Goal: Task Accomplishment & Management: Manage account settings

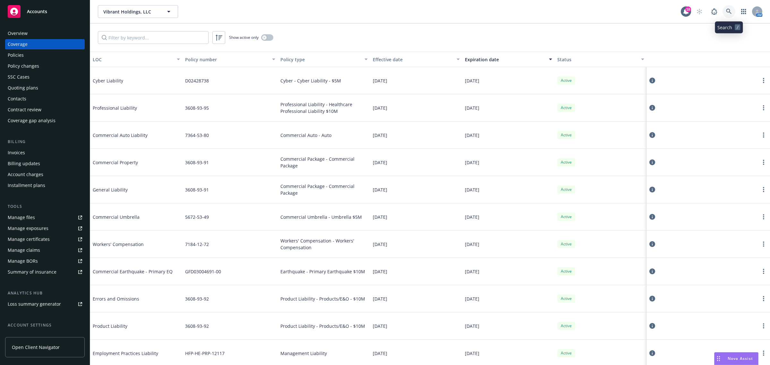
click at [729, 8] on link at bounding box center [729, 11] width 13 height 13
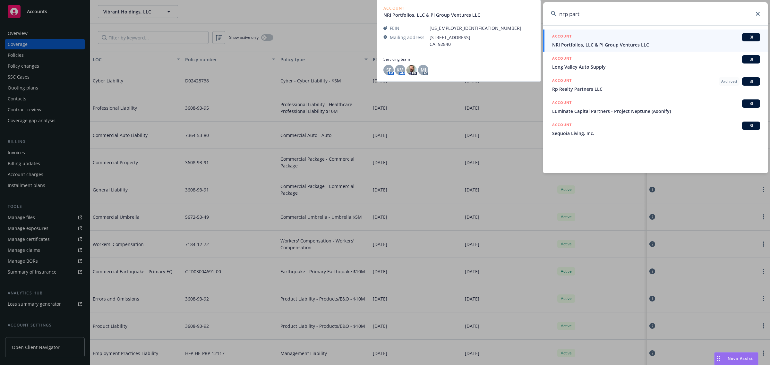
type input "nrp part"
click at [595, 41] on div "ACCOUNT BI" at bounding box center [656, 37] width 208 height 8
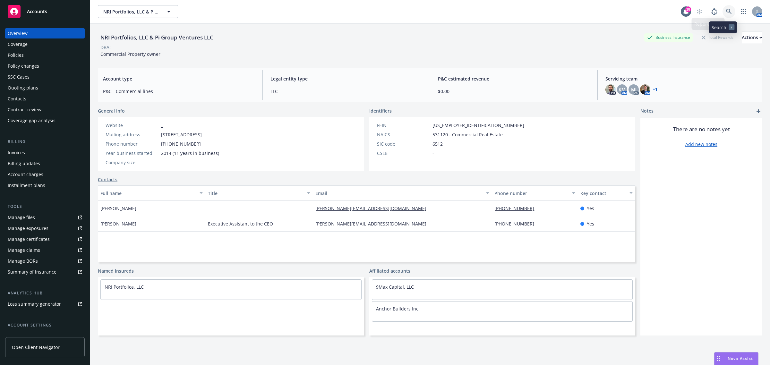
click at [723, 6] on link at bounding box center [729, 11] width 13 height 13
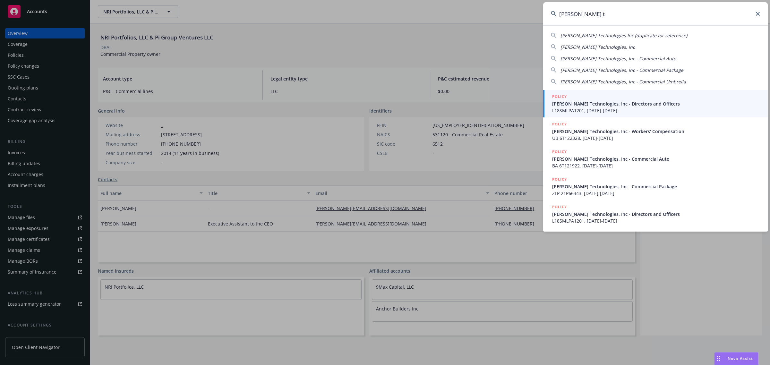
click at [571, 46] on span "Puls Technologies, Inc" at bounding box center [598, 47] width 74 height 6
type input "Puls Technologies, Inc"
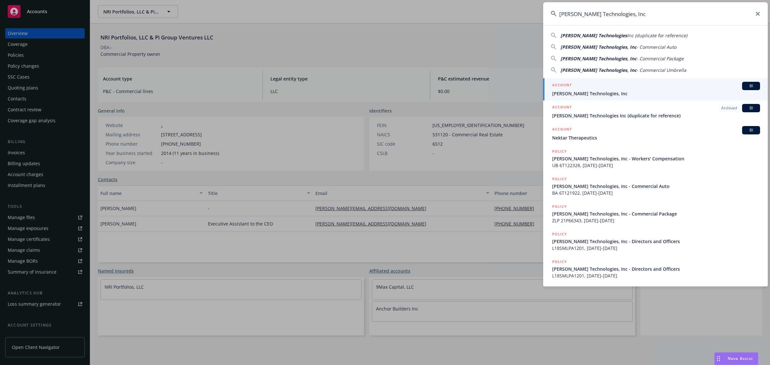
click at [571, 84] on h5 "ACCOUNT" at bounding box center [562, 86] width 20 height 8
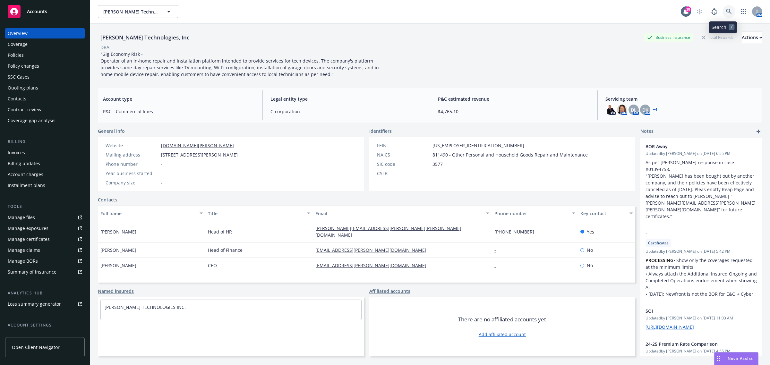
click at [726, 11] on icon at bounding box center [729, 12] width 6 height 6
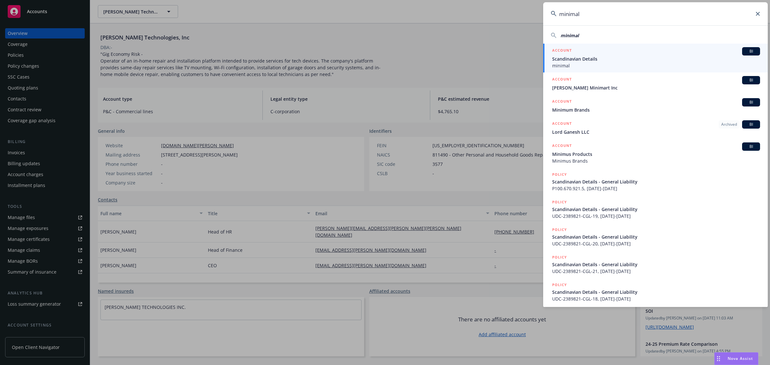
type input "minimal"
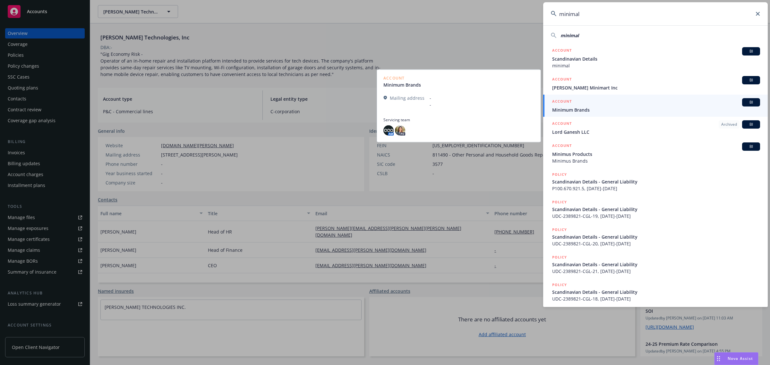
click at [575, 105] on div "ACCOUNT BI" at bounding box center [656, 102] width 208 height 8
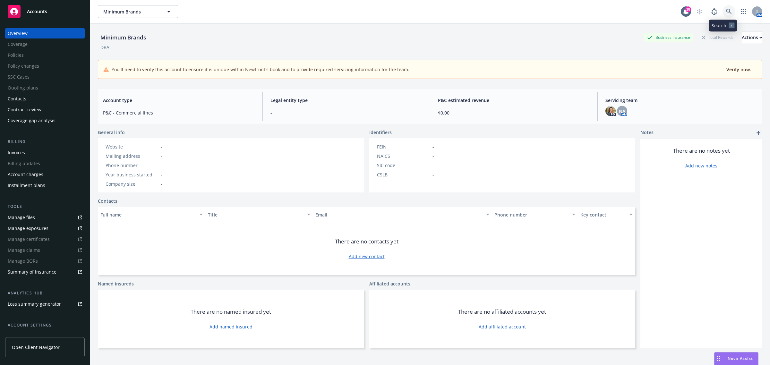
click at [723, 7] on link at bounding box center [729, 11] width 13 height 13
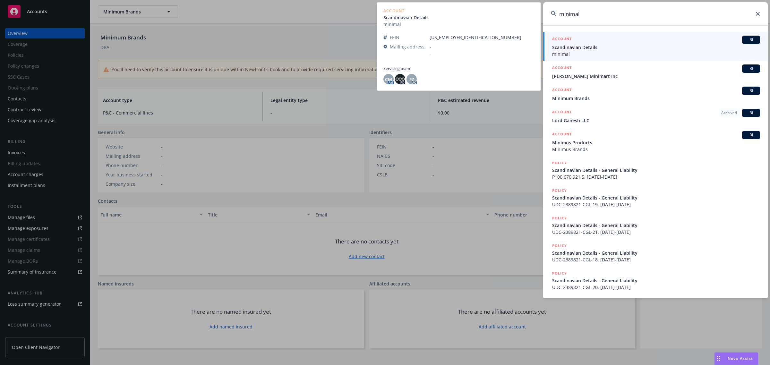
type input "minimal"
click at [638, 39] on div "ACCOUNT BI" at bounding box center [656, 40] width 208 height 8
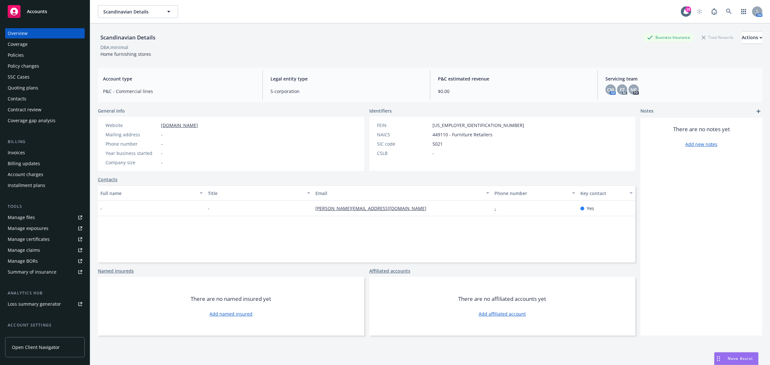
click at [35, 47] on div "Coverage" at bounding box center [45, 44] width 74 height 10
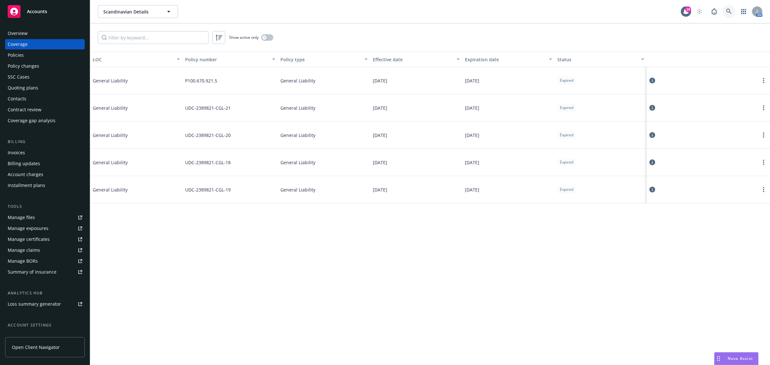
click at [729, 13] on icon at bounding box center [729, 12] width 6 height 6
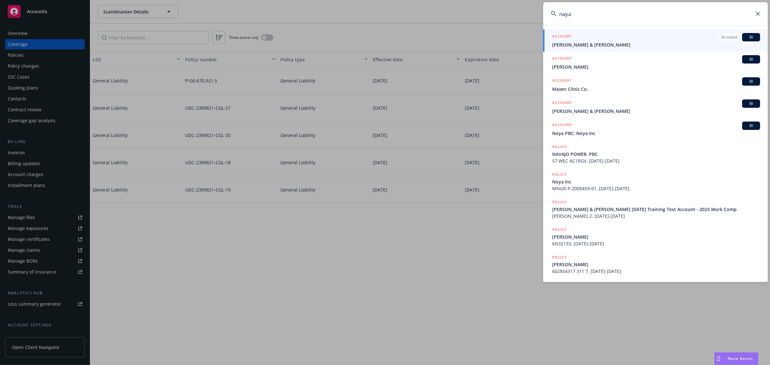
click at [641, 15] on input "naya" at bounding box center [655, 13] width 225 height 23
paste input "31UUNBN3SDV"
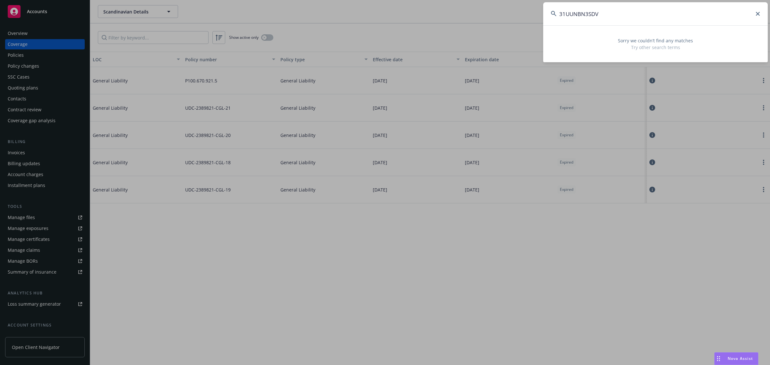
type input "31UUNBN3SDV"
click at [758, 13] on icon at bounding box center [758, 14] width 4 height 4
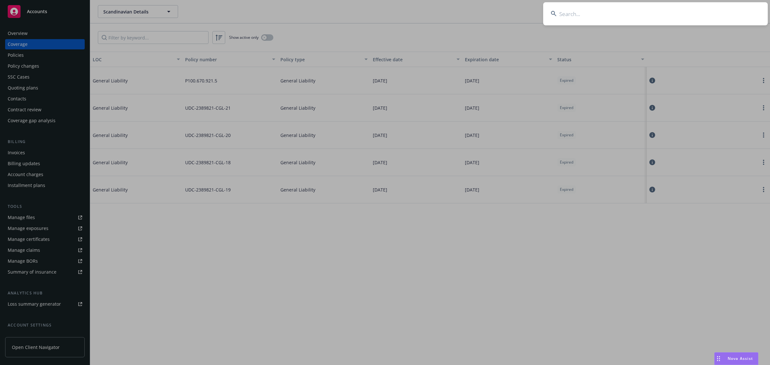
click at [726, 16] on input at bounding box center [655, 13] width 225 height 23
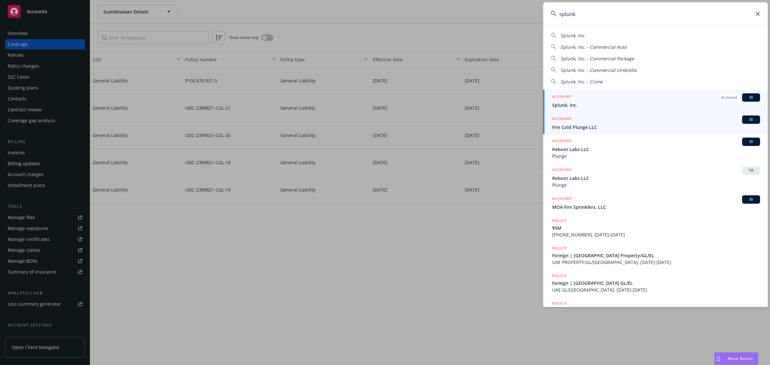
type input "splunk"
click at [592, 104] on span "Splunk, Inc." at bounding box center [656, 105] width 208 height 7
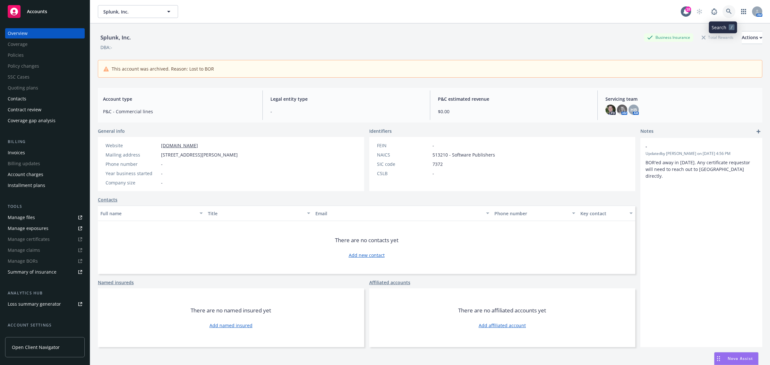
click at [726, 11] on link at bounding box center [729, 11] width 13 height 13
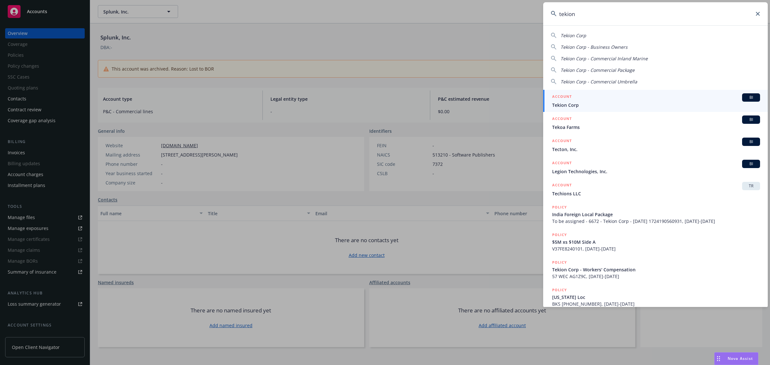
type input "tekion"
click at [584, 102] on span "Tekion Corp" at bounding box center [656, 105] width 208 height 7
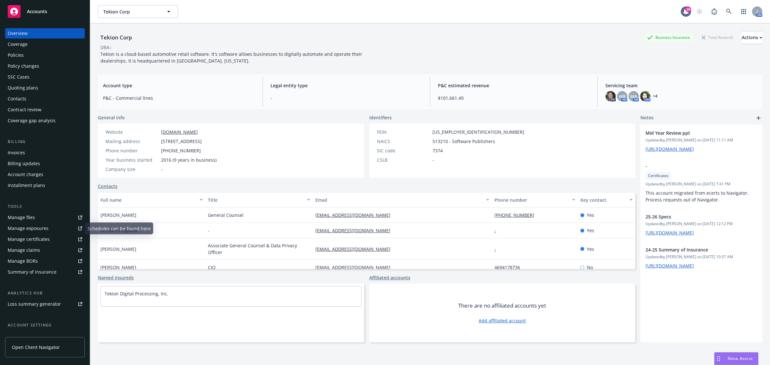
click at [49, 239] on link "Manage certificates" at bounding box center [45, 239] width 80 height 10
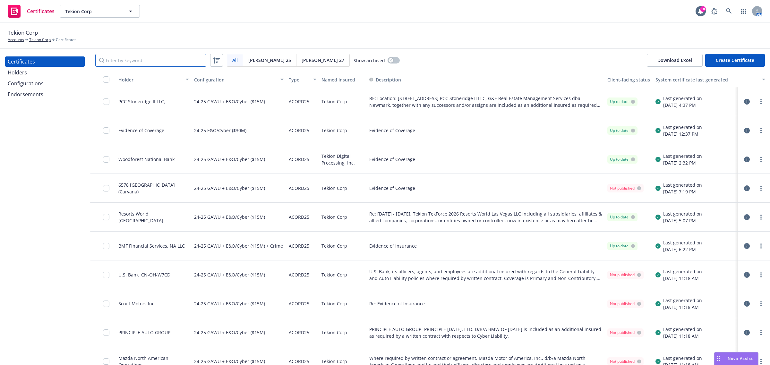
click at [108, 56] on input "Filter by keyword" at bounding box center [150, 60] width 111 height 13
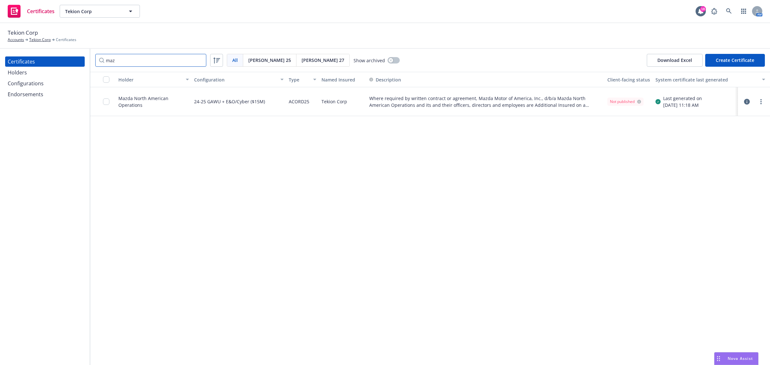
type input "maz"
click at [400, 200] on div "Holder Configuration Type Named Insured Description Client-facing status System…" at bounding box center [430, 218] width 680 height 293
click at [498, 223] on div "Holder Configuration Type Named Insured Description Client-facing status System…" at bounding box center [430, 218] width 680 height 293
click at [408, 285] on div "Holder Configuration Type Named Insured Description Client-facing status System…" at bounding box center [430, 218] width 680 height 293
click at [336, 287] on div "Holder Configuration Type Named Insured Description Client-facing status System…" at bounding box center [430, 218] width 680 height 293
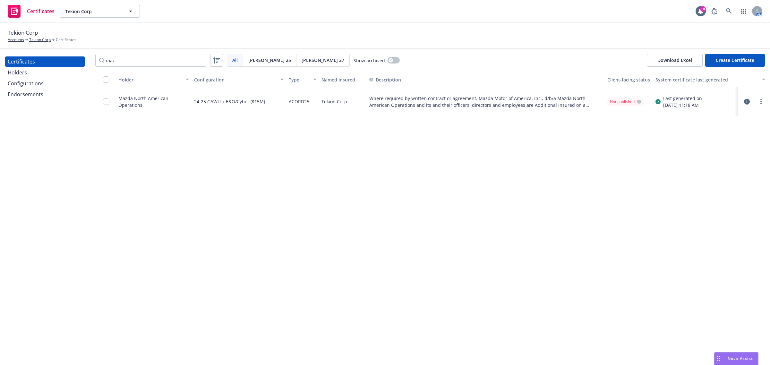
click at [330, 255] on div "Holder Configuration Type Named Insured Description Client-facing status System…" at bounding box center [430, 218] width 680 height 293
click at [166, 191] on div "Holder Configuration Type Named Insured Description Client-facing status System…" at bounding box center [430, 218] width 680 height 293
click at [159, 190] on div "Holder Configuration Type Named Insured Description Client-facing status System…" at bounding box center [430, 218] width 680 height 293
click at [759, 99] on link "more" at bounding box center [761, 102] width 8 height 8
click at [718, 219] on link "Preview a new version" at bounding box center [713, 217] width 103 height 13
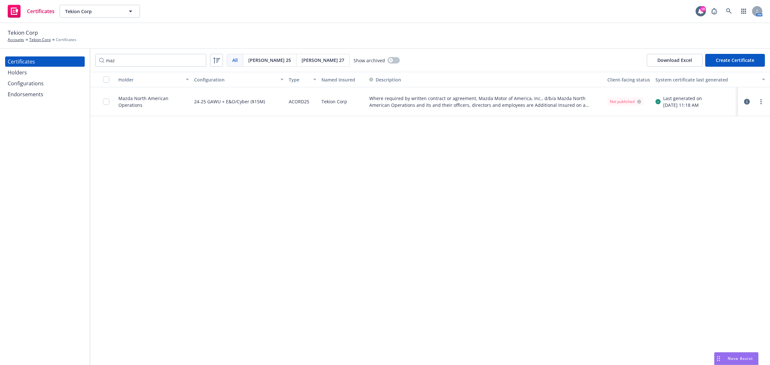
click at [32, 87] on div "Configurations" at bounding box center [26, 83] width 36 height 10
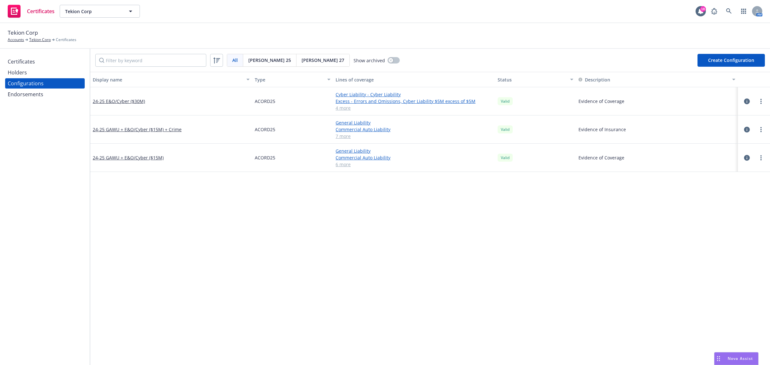
click at [289, 262] on div "Display name Type Lines of coverage Status Description 24-25 E&O/Cyber ($30M) A…" at bounding box center [430, 347] width 680 height 550
click at [29, 95] on div "Endorsements" at bounding box center [26, 94] width 36 height 10
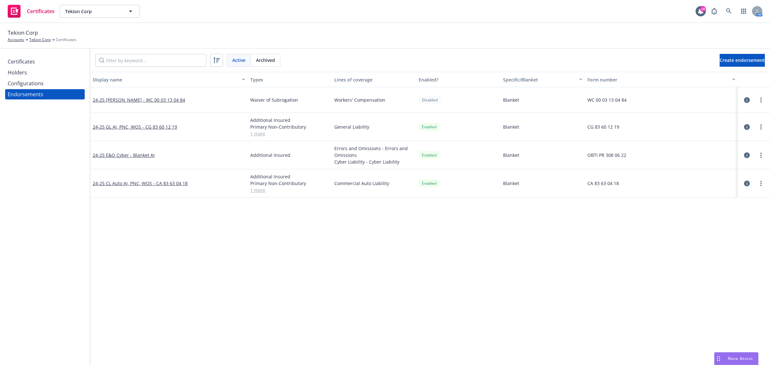
click at [30, 84] on div "Configurations" at bounding box center [26, 83] width 36 height 10
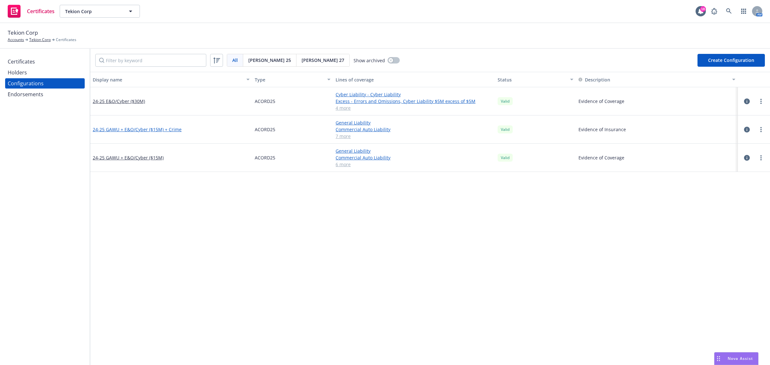
click at [136, 128] on link "24-25 GAWU + E&O/Cyber ($15M) + Crime" at bounding box center [137, 129] width 89 height 7
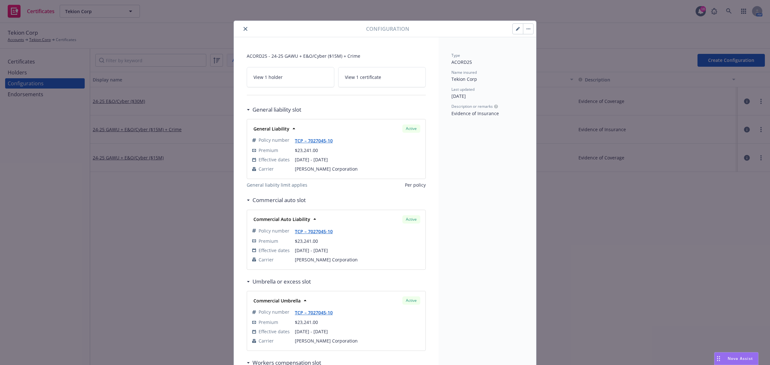
click at [244, 30] on icon "close" at bounding box center [246, 29] width 4 height 4
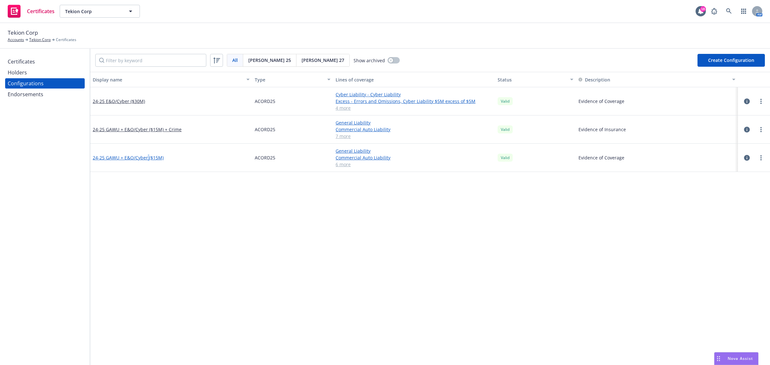
click at [148, 158] on link "24-25 GAWU + E&O/Cyber ($15M)" at bounding box center [128, 157] width 71 height 7
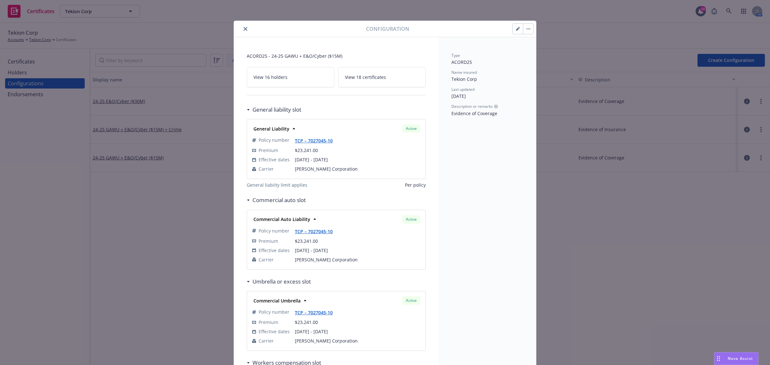
click at [244, 30] on icon "close" at bounding box center [246, 29] width 4 height 4
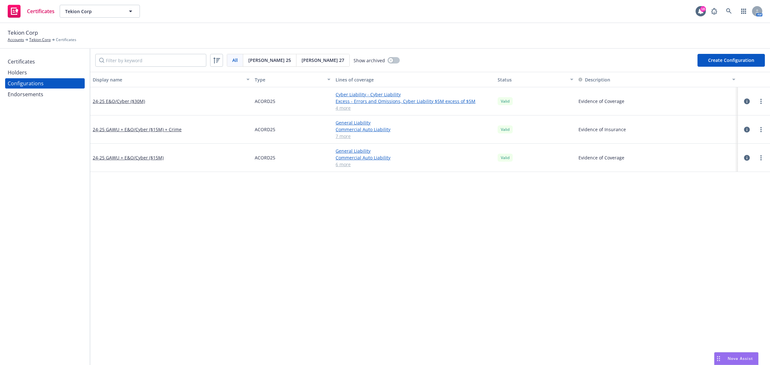
click at [104, 103] on link "24-25 E&O/Cyber ($30M)" at bounding box center [119, 101] width 52 height 7
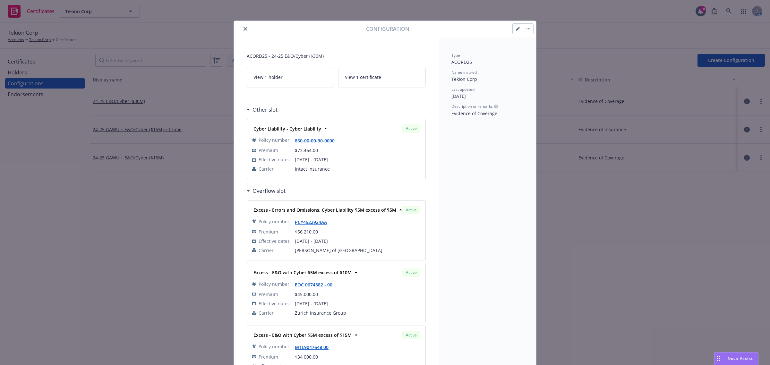
click at [244, 29] on icon "close" at bounding box center [246, 29] width 4 height 4
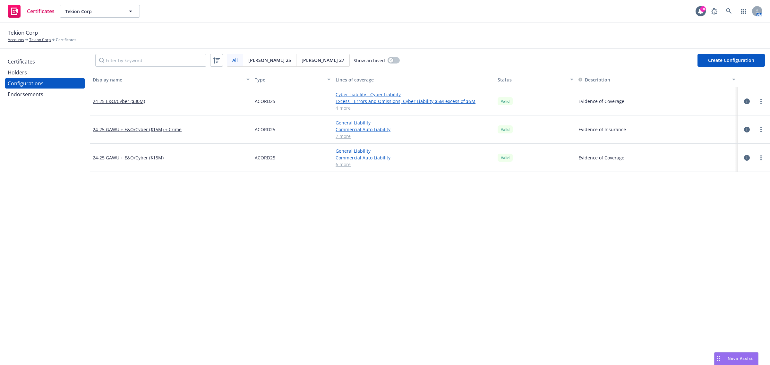
click at [173, 294] on div "Display name Type Lines of coverage Status Description 24-25 E&O/Cyber ($30M) A…" at bounding box center [430, 347] width 680 height 550
click at [163, 298] on div "Display name Type Lines of coverage Status Description 24-25 E&O/Cyber ($30M) A…" at bounding box center [430, 347] width 680 height 550
click at [161, 298] on div "Display name Type Lines of coverage Status Description 24-25 E&O/Cyber ($30M) A…" at bounding box center [430, 347] width 680 height 550
click at [180, 286] on div "Display name Type Lines of coverage Status Description 24-25 E&O/Cyber ($30M) A…" at bounding box center [430, 347] width 680 height 550
click at [39, 60] on div "Certificates" at bounding box center [45, 61] width 74 height 10
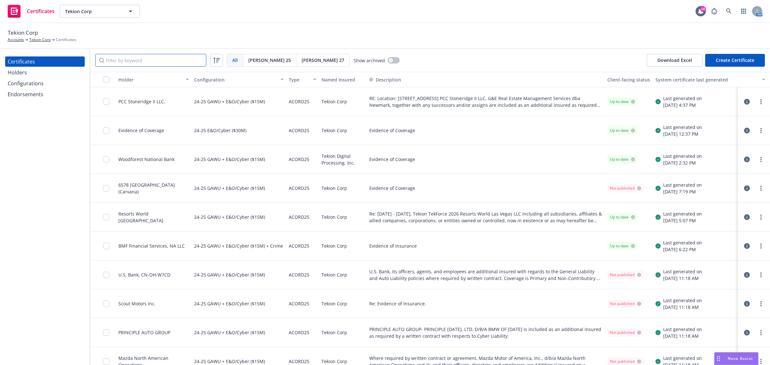
click at [132, 60] on input "Filter by keyword" at bounding box center [150, 60] width 111 height 13
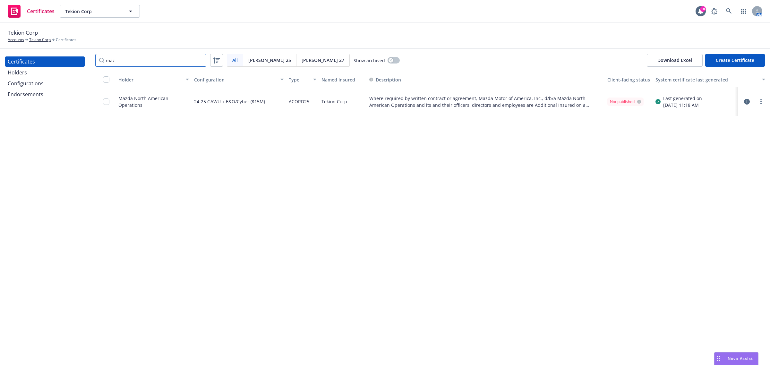
type input "maz"
drag, startPoint x: 359, startPoint y: 219, endPoint x: 366, endPoint y: 218, distance: 6.5
click at [360, 219] on div "Holder Configuration Type Named Insured Description Client-facing status System…" at bounding box center [430, 218] width 680 height 293
click at [748, 100] on icon "button" at bounding box center [747, 102] width 6 height 6
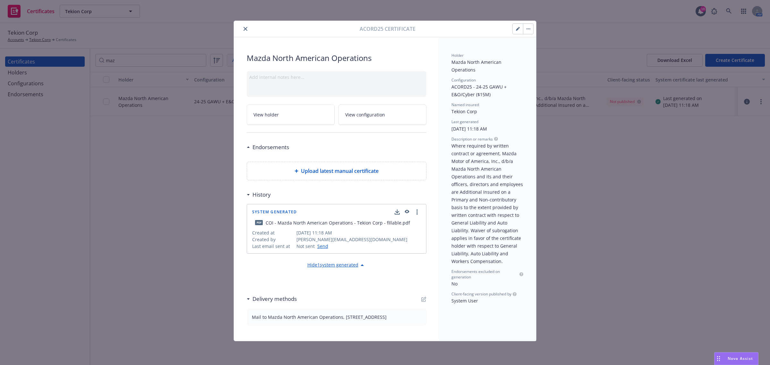
click at [338, 269] on div "Hide 1 system generated" at bounding box center [336, 266] width 59 height 8
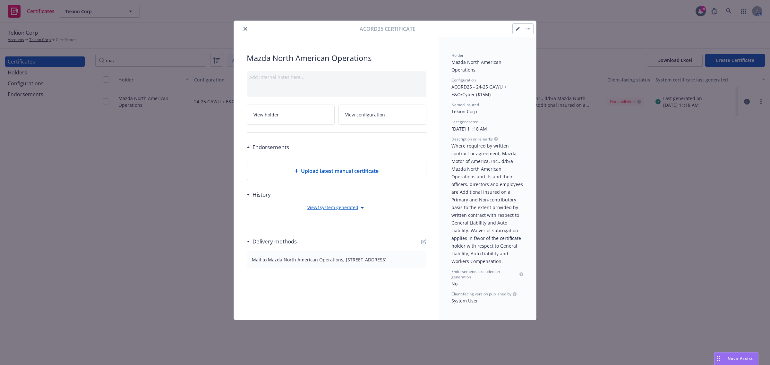
click at [342, 211] on div "View 1 system generated" at bounding box center [336, 208] width 59 height 8
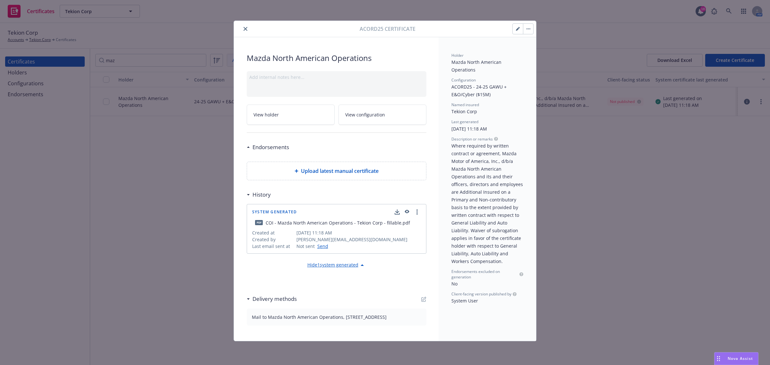
click at [405, 210] on button "button" at bounding box center [407, 212] width 6 height 8
click at [244, 30] on icon "close" at bounding box center [246, 29] width 4 height 4
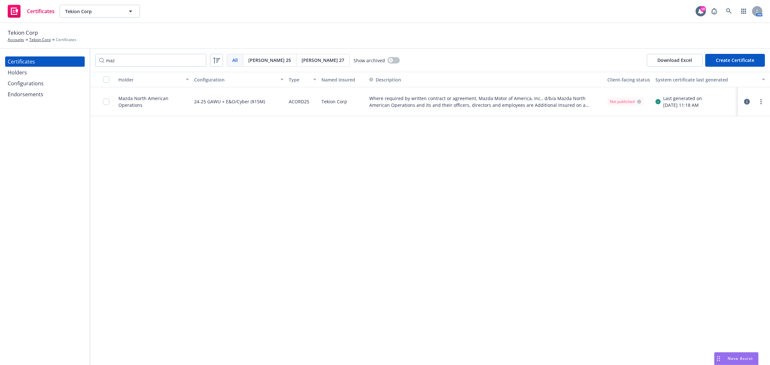
click at [216, 224] on div "Holder Configuration Type Named Insured Description Client-facing status System…" at bounding box center [430, 218] width 680 height 293
click at [475, 206] on div "Holder Configuration Type Named Insured Description Client-facing status System…" at bounding box center [430, 218] width 680 height 293
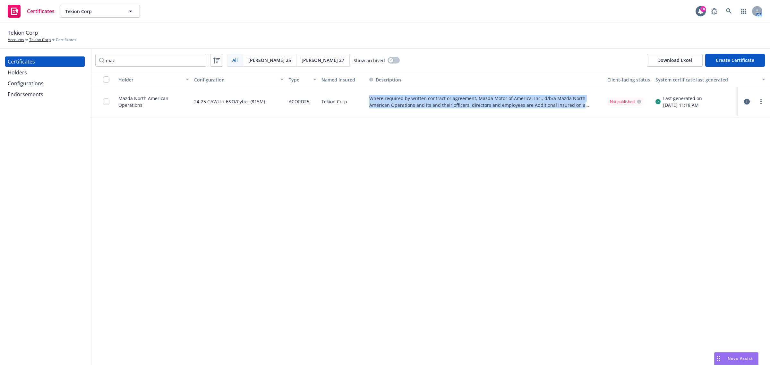
click at [475, 206] on div "Holder Configuration Type Named Insured Description Client-facing status System…" at bounding box center [430, 218] width 680 height 293
click at [476, 206] on div "Holder Configuration Type Named Insured Description Client-facing status System…" at bounding box center [430, 218] width 680 height 293
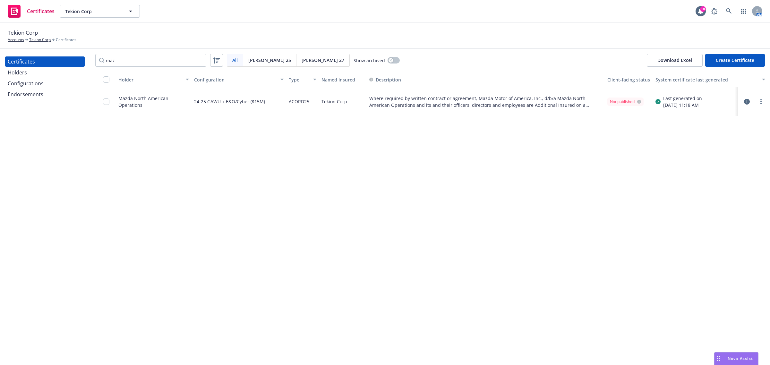
click at [162, 222] on div "Holder Configuration Type Named Insured Description Client-facing status System…" at bounding box center [430, 218] width 680 height 293
click at [331, 213] on div "Holder Configuration Type Named Insured Description Client-facing status System…" at bounding box center [430, 218] width 680 height 293
click at [333, 213] on div "Holder Configuration Type Named Insured Description Client-facing status System…" at bounding box center [430, 218] width 680 height 293
click at [437, 196] on div "Holder Configuration Type Named Insured Description Client-facing status System…" at bounding box center [430, 218] width 680 height 293
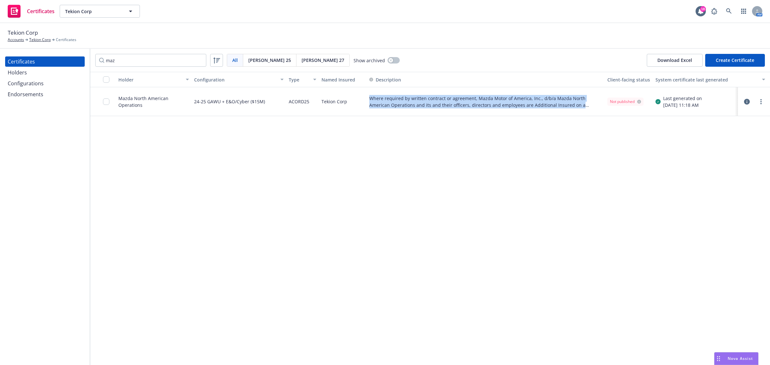
click at [437, 196] on div "Holder Configuration Type Named Insured Description Client-facing status System…" at bounding box center [430, 218] width 680 height 293
click at [454, 182] on div "Holder Configuration Type Named Insured Description Client-facing status System…" at bounding box center [430, 218] width 680 height 293
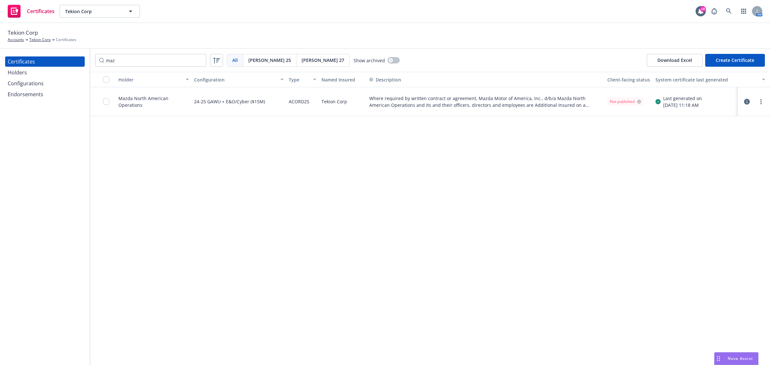
click at [450, 220] on div "Holder Configuration Type Named Insured Description Client-facing status System…" at bounding box center [430, 218] width 680 height 293
click at [748, 99] on icon "button" at bounding box center [747, 102] width 6 height 6
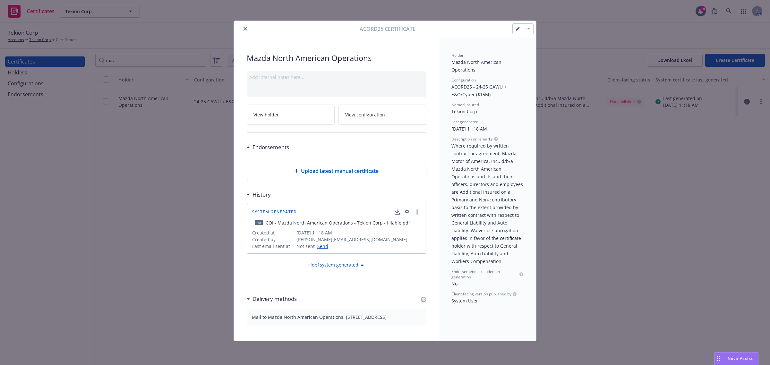
click at [514, 31] on button "button" at bounding box center [518, 29] width 10 height 10
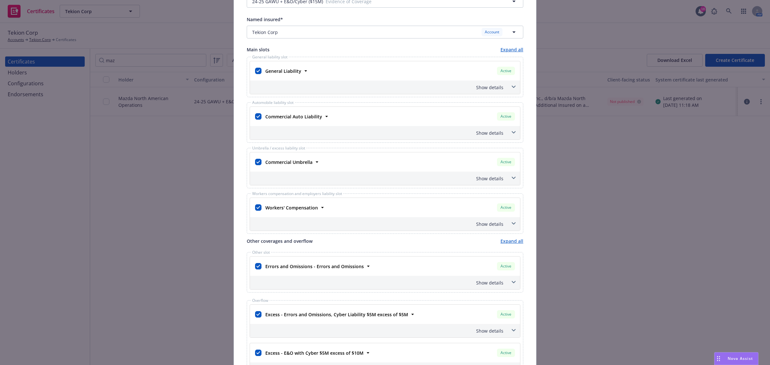
scroll to position [120, 0]
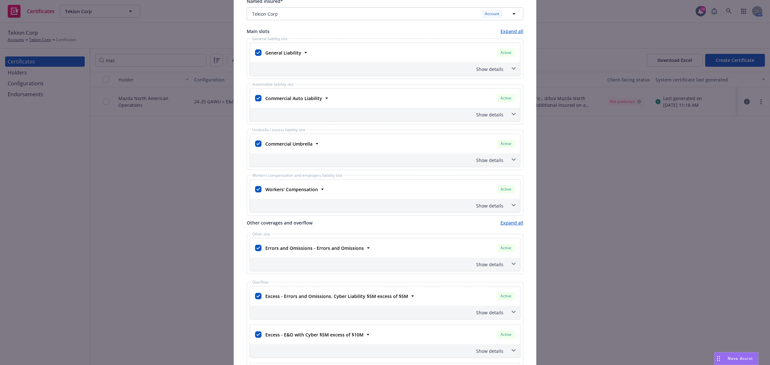
click at [515, 160] on span at bounding box center [514, 160] width 10 height 10
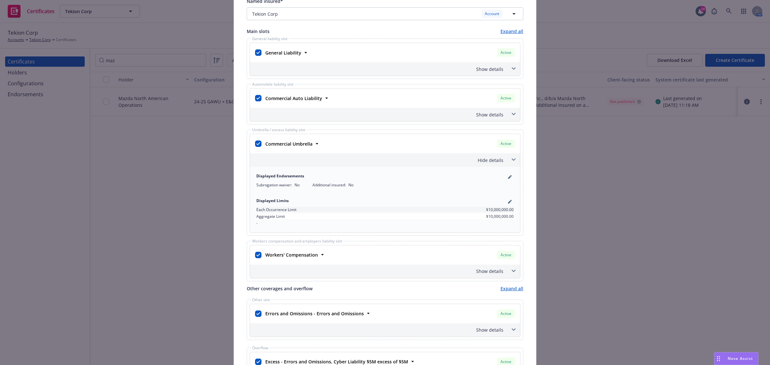
click at [514, 160] on span at bounding box center [514, 160] width 10 height 10
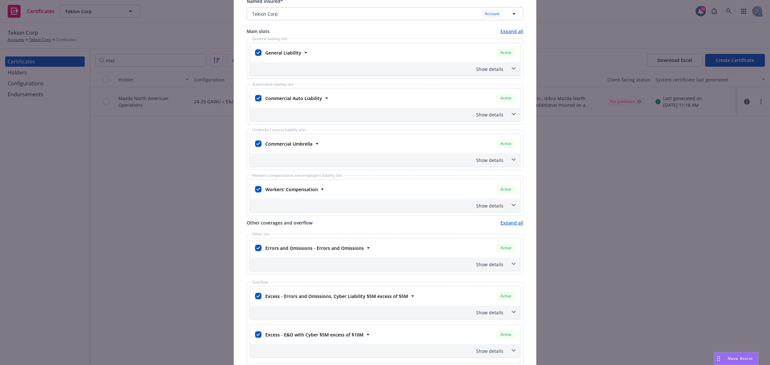
click at [514, 161] on span at bounding box center [514, 160] width 10 height 10
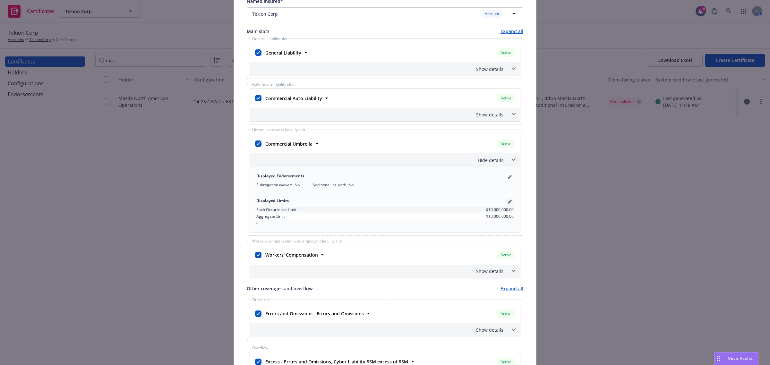
click at [508, 201] on icon "pencil" at bounding box center [510, 202] width 4 height 4
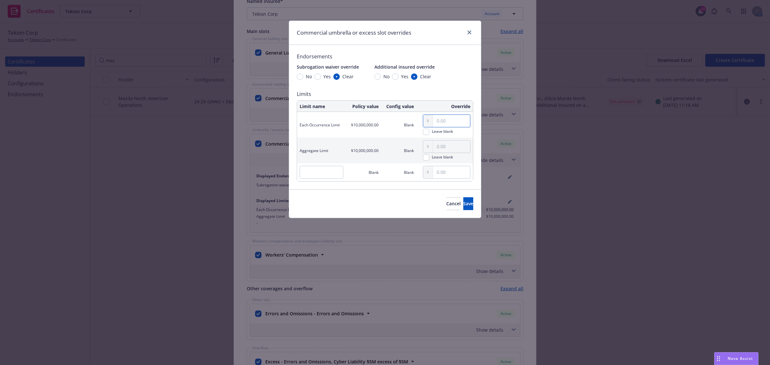
click at [452, 122] on input "text" at bounding box center [451, 121] width 37 height 12
click at [460, 123] on input "5,000,000.00" at bounding box center [451, 121] width 37 height 12
type input "5,000,000.00"
click at [456, 150] on input "text" at bounding box center [451, 147] width 37 height 12
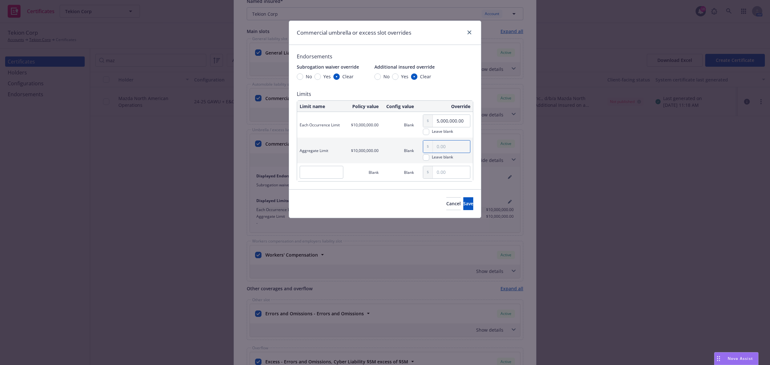
paste input "5,000,000.00"
type input "5,000,000.00"
click at [469, 206] on button "Save" at bounding box center [468, 203] width 10 height 13
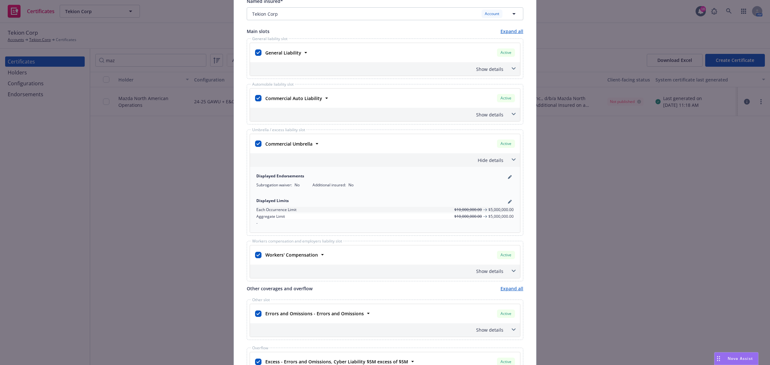
click at [527, 207] on div "This account has certificates specific notes. Please review them before creatin…" at bounding box center [385, 293] width 302 height 748
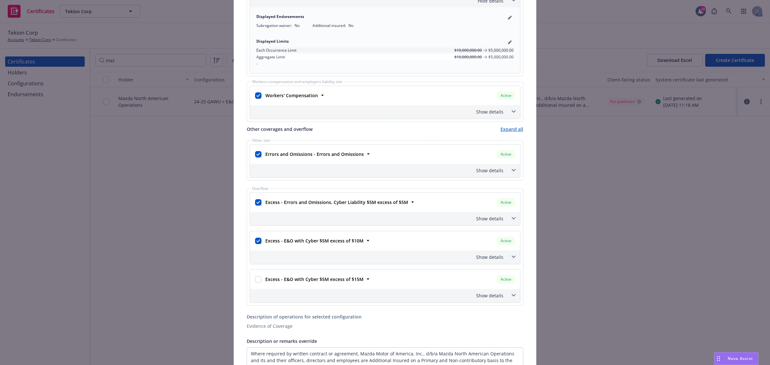
scroll to position [281, 0]
click at [257, 243] on input "checkbox" at bounding box center [258, 240] width 6 height 6
checkbox input "false"
click at [256, 203] on input "checkbox" at bounding box center [258, 201] width 6 height 6
checkbox input "false"
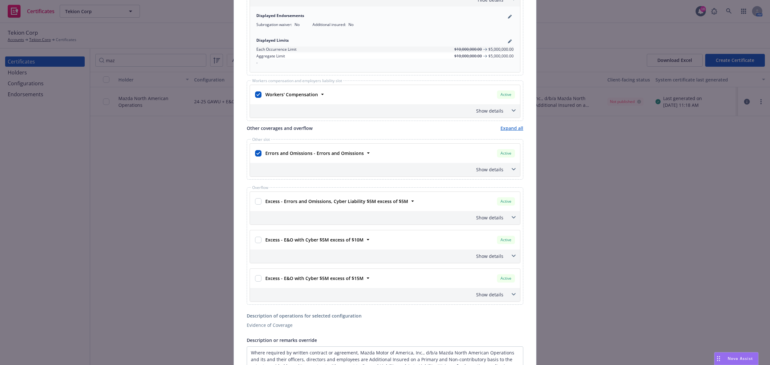
click at [514, 170] on span at bounding box center [514, 169] width 10 height 10
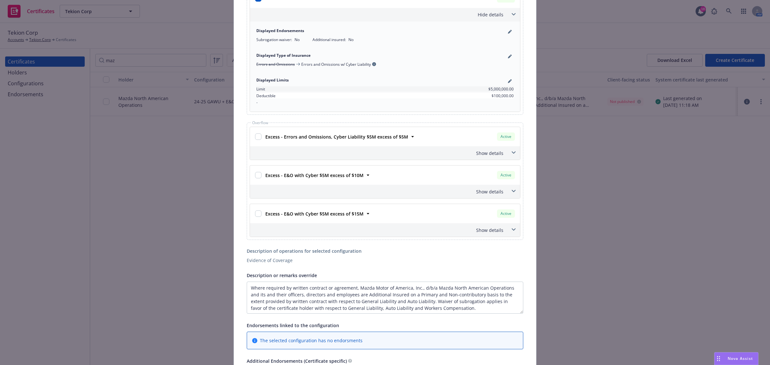
scroll to position [522, 0]
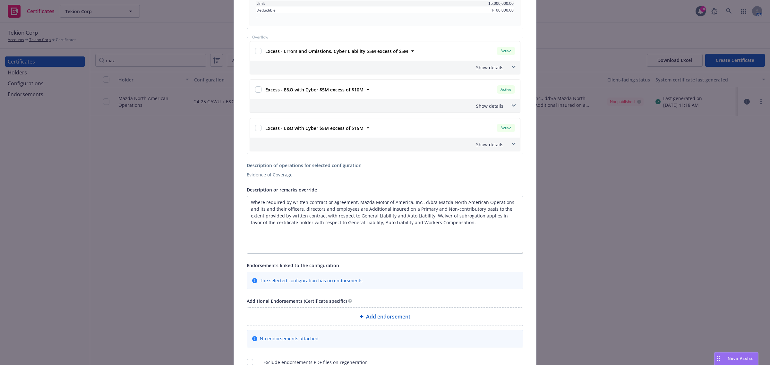
drag, startPoint x: 517, startPoint y: 227, endPoint x: 516, endPoint y: 260, distance: 33.1
click at [516, 254] on textarea "Where required by written contract or agreement, Mazda Motor of America, Inc., …" at bounding box center [385, 225] width 277 height 58
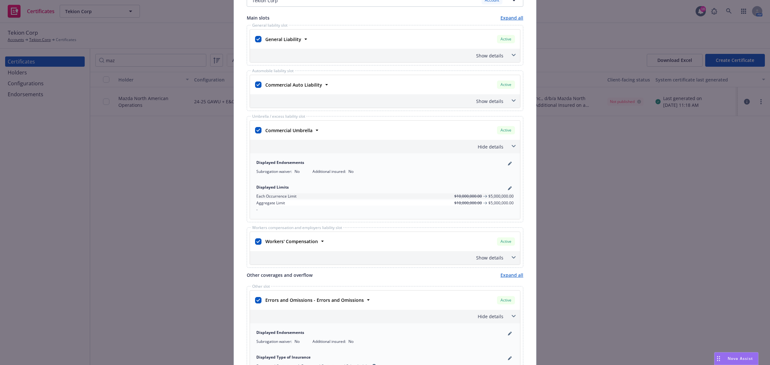
scroll to position [80, 0]
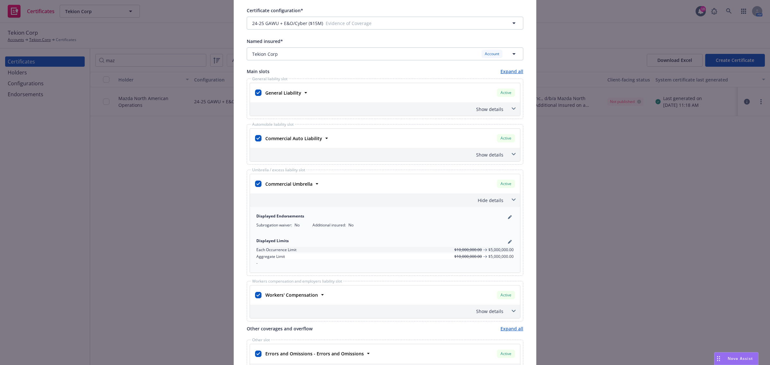
click at [512, 108] on icon at bounding box center [514, 109] width 4 height 3
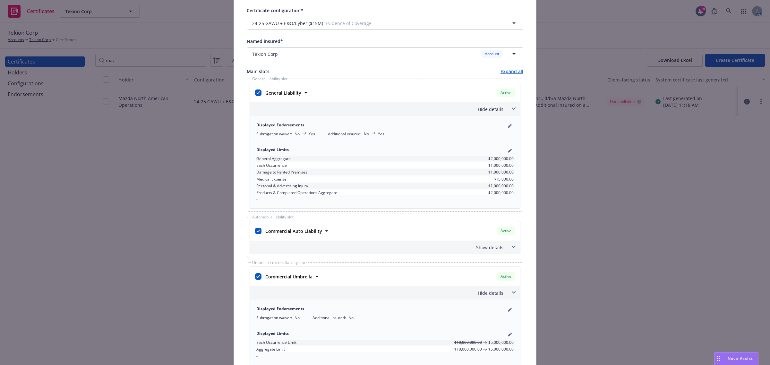
click at [512, 108] on icon at bounding box center [514, 109] width 4 height 3
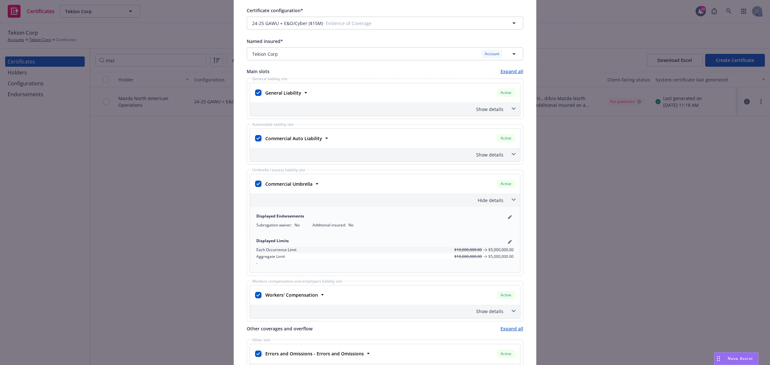
click at [514, 153] on span at bounding box center [514, 154] width 10 height 10
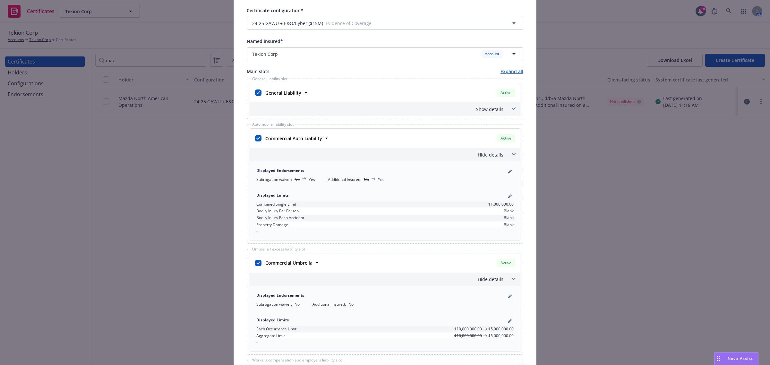
click at [514, 153] on span at bounding box center [514, 154] width 10 height 10
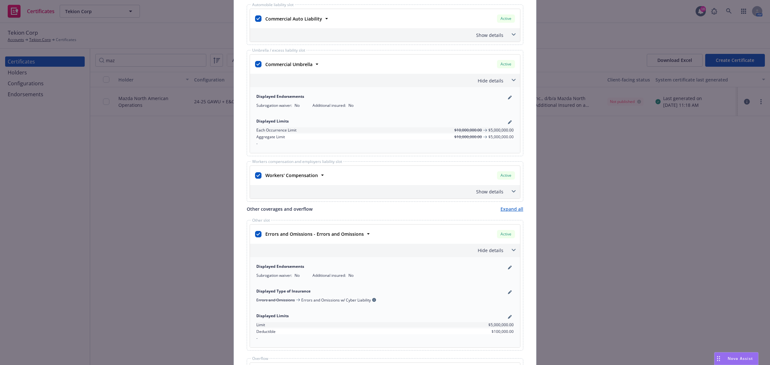
scroll to position [201, 0]
click at [512, 191] on span at bounding box center [514, 191] width 10 height 10
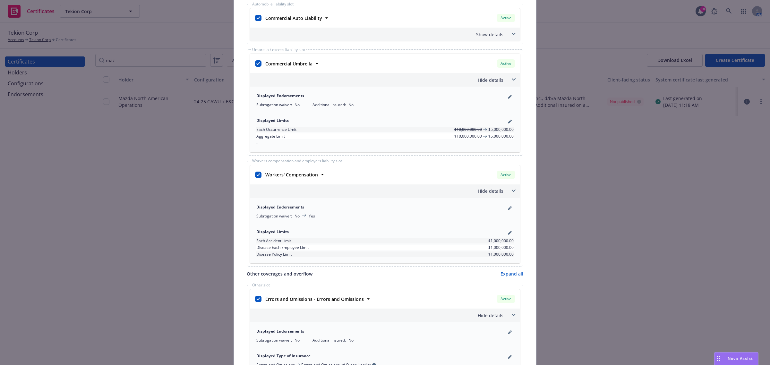
click at [512, 191] on icon at bounding box center [514, 191] width 4 height 2
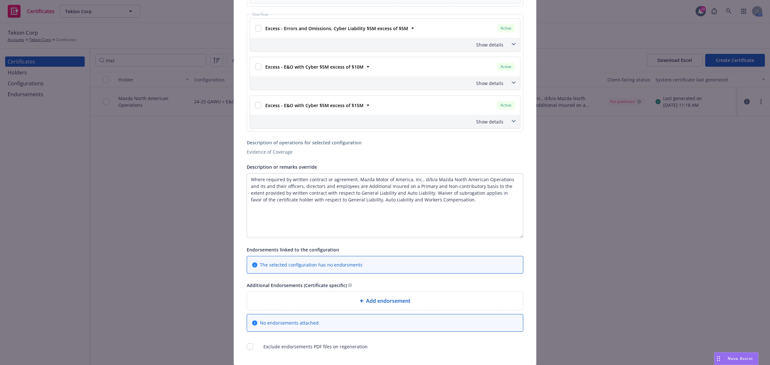
scroll to position [567, 0]
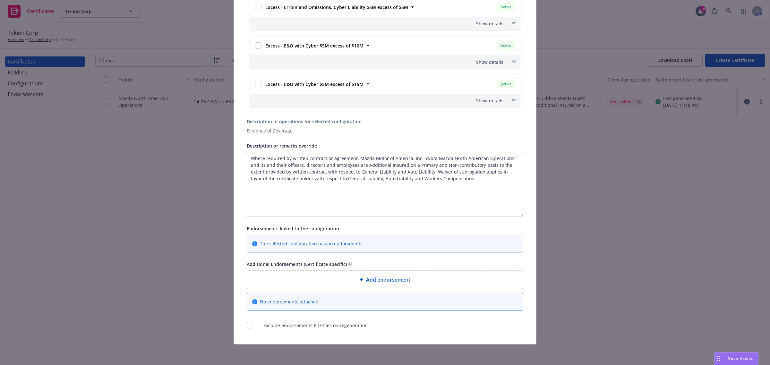
click at [423, 282] on div "Add endorsement" at bounding box center [385, 280] width 266 height 8
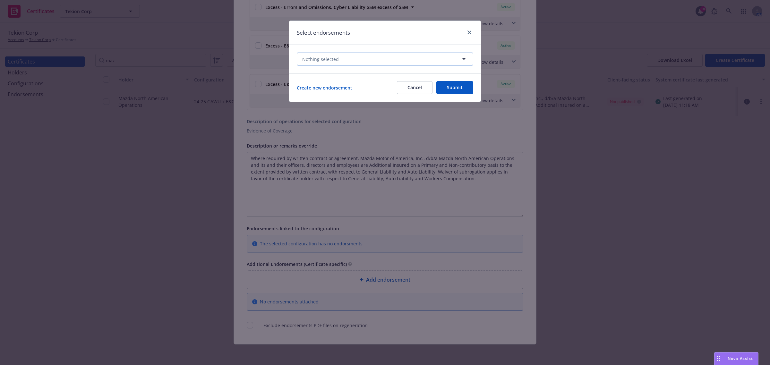
click at [351, 58] on button "Nothing selected" at bounding box center [385, 59] width 177 height 13
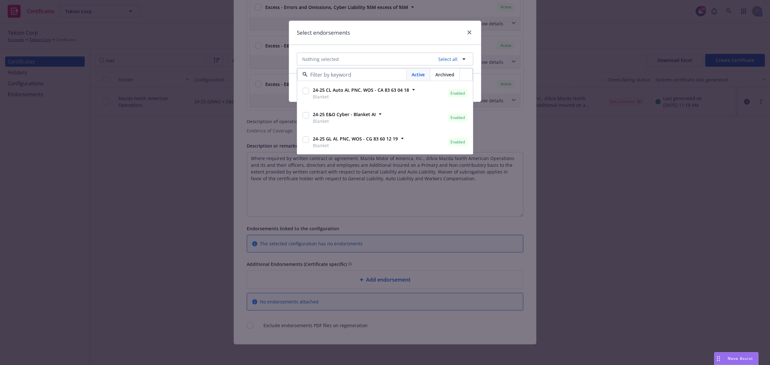
scroll to position [0, 0]
click at [307, 140] on input "checkbox" at bounding box center [306, 140] width 6 height 6
checkbox input "true"
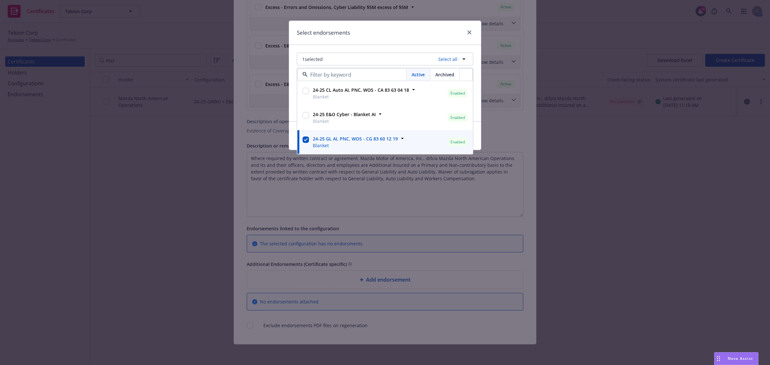
click at [307, 91] on input "checkbox" at bounding box center [306, 91] width 6 height 6
checkbox input "true"
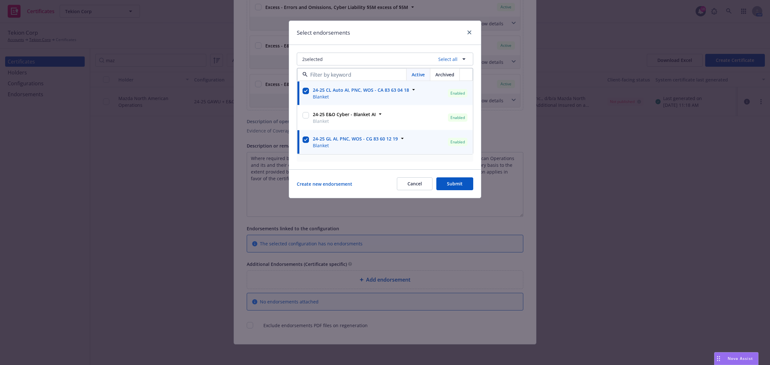
click at [294, 143] on div "2 selected Select all Active Archived 24-25 CL Auto AI, PNC, WOS - CA 83 63 04 …" at bounding box center [385, 107] width 192 height 125
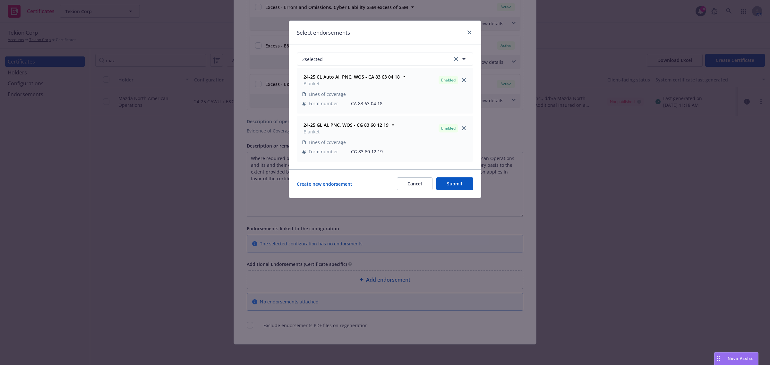
click at [442, 182] on button "Submit" at bounding box center [455, 183] width 37 height 13
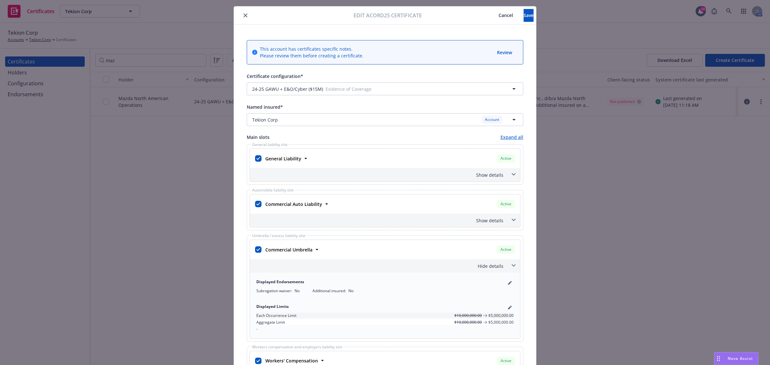
scroll to position [0, 0]
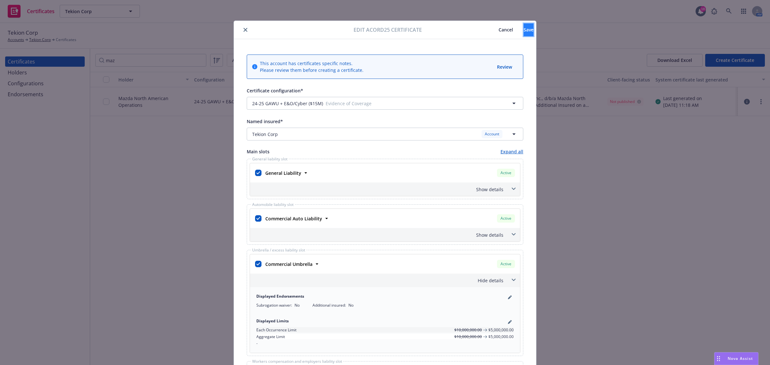
click at [524, 34] on button "Save" at bounding box center [529, 29] width 10 height 13
checkbox input "true"
checkbox input "false"
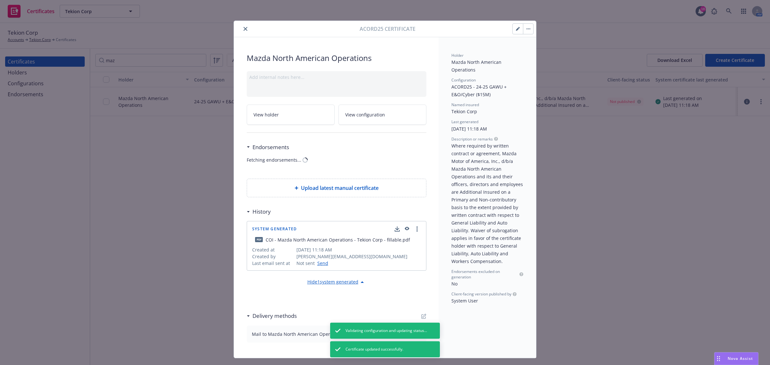
click at [524, 35] on div "Acord25 Certificate" at bounding box center [385, 29] width 302 height 16
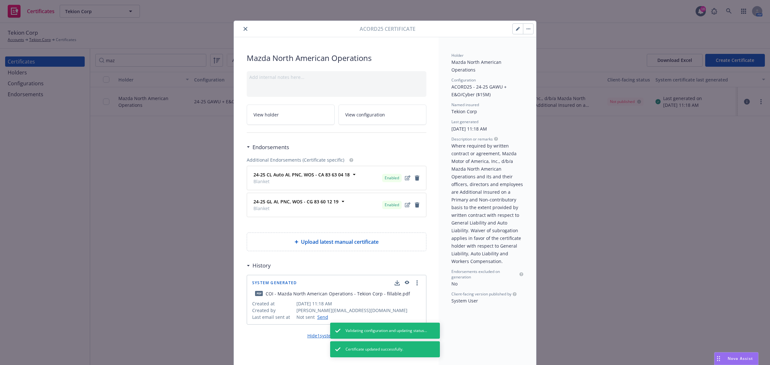
click at [526, 32] on button "button" at bounding box center [528, 29] width 10 height 10
click at [530, 57] on link "Regenerate" at bounding box center [576, 59] width 113 height 13
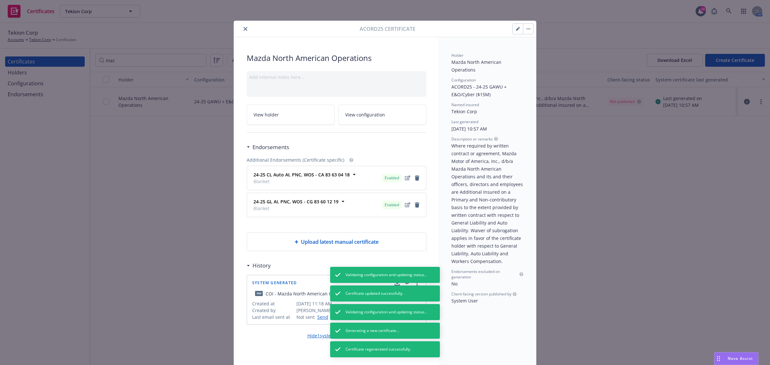
click at [244, 31] on icon "close" at bounding box center [246, 29] width 4 height 4
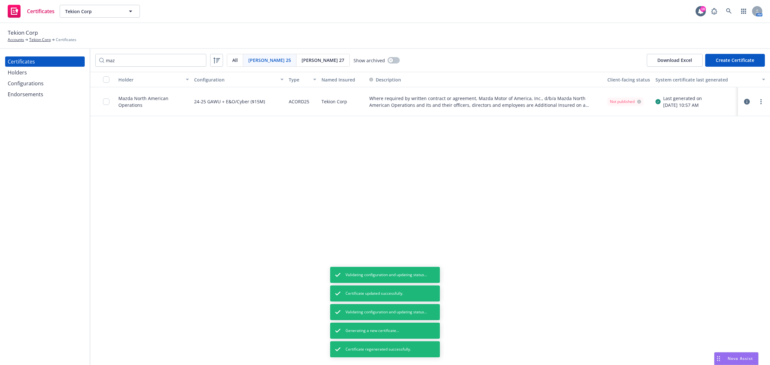
click at [700, 197] on div "Holder Configuration Type Named Insured Description Client-facing status System…" at bounding box center [430, 218] width 680 height 293
click at [106, 101] on input "checkbox" at bounding box center [106, 102] width 6 height 6
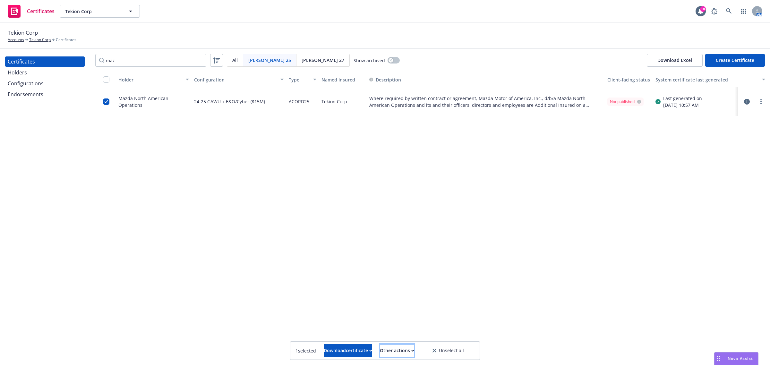
click at [413, 352] on div "Other actions" at bounding box center [397, 351] width 34 height 12
click at [414, 338] on link "Publish certificate" at bounding box center [385, 335] width 59 height 13
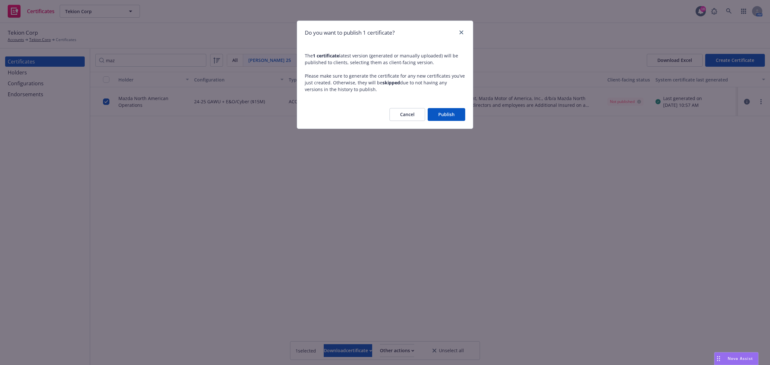
click at [449, 116] on button "Publish" at bounding box center [447, 114] width 38 height 13
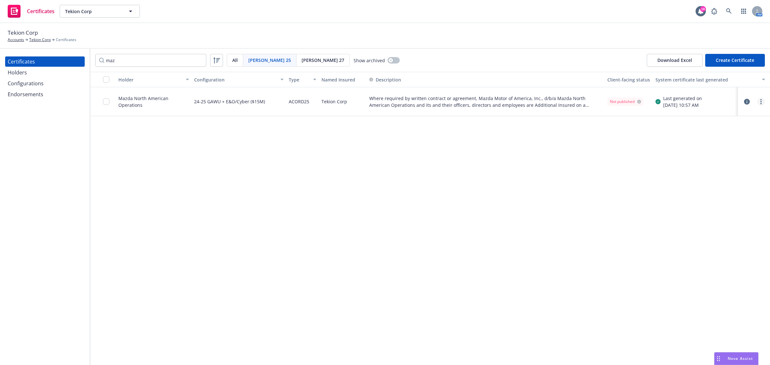
click at [761, 103] on circle "more" at bounding box center [761, 103] width 1 height 1
click at [697, 220] on link "Preview a new version" at bounding box center [713, 217] width 103 height 13
click at [673, 171] on div "Holder Configuration Type Named Insured Description Client-facing status System…" at bounding box center [430, 218] width 680 height 293
click at [746, 100] on icon "button" at bounding box center [747, 102] width 6 height 6
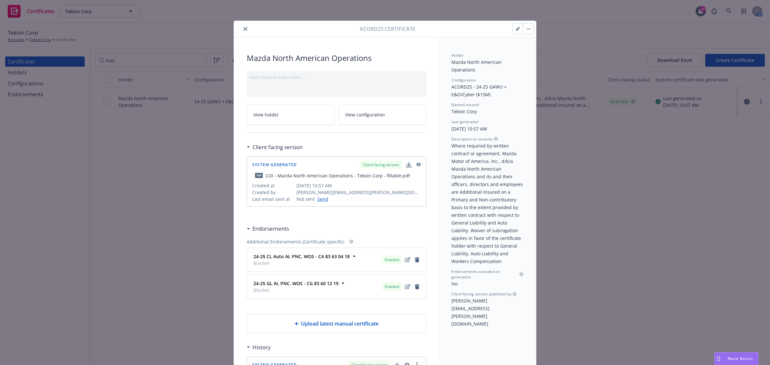
drag, startPoint x: 243, startPoint y: 26, endPoint x: 255, endPoint y: 31, distance: 13.3
click at [243, 26] on button "close" at bounding box center [246, 29] width 8 height 8
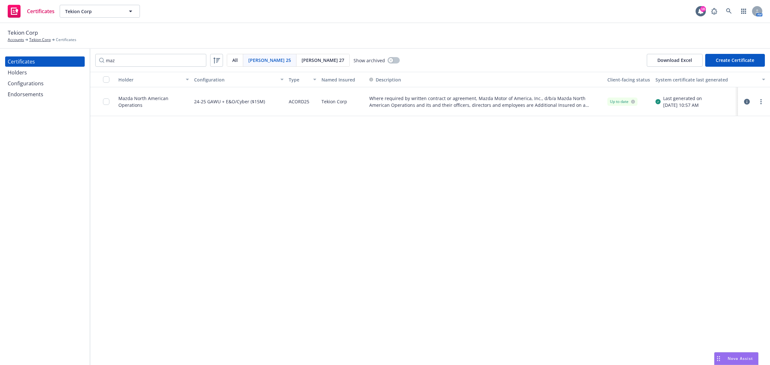
click at [628, 249] on div "Holder Configuration Type Named Insured Description Client-facing status System…" at bounding box center [430, 218] width 680 height 293
click at [761, 100] on icon "more" at bounding box center [761, 101] width 1 height 5
click at [722, 191] on link "Download uneditable generated certificate" at bounding box center [713, 191] width 103 height 13
